Goal: Complete application form

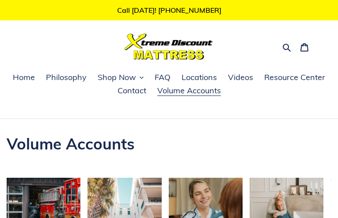
type input "********"
type input "**********"
type input "*********"
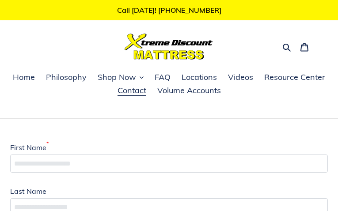
type input "**********"
